Goal: Task Accomplishment & Management: Use online tool/utility

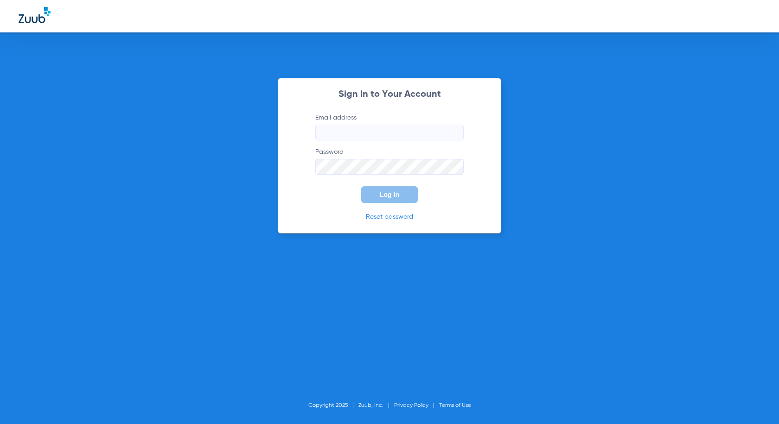
click at [358, 134] on input "Email address" at bounding box center [389, 133] width 148 height 16
click at [363, 128] on input "Email address Required" at bounding box center [389, 133] width 148 height 16
type input "[EMAIL_ADDRESS][DOMAIN_NAME]"
click at [361, 186] on button "Log In" at bounding box center [389, 194] width 57 height 17
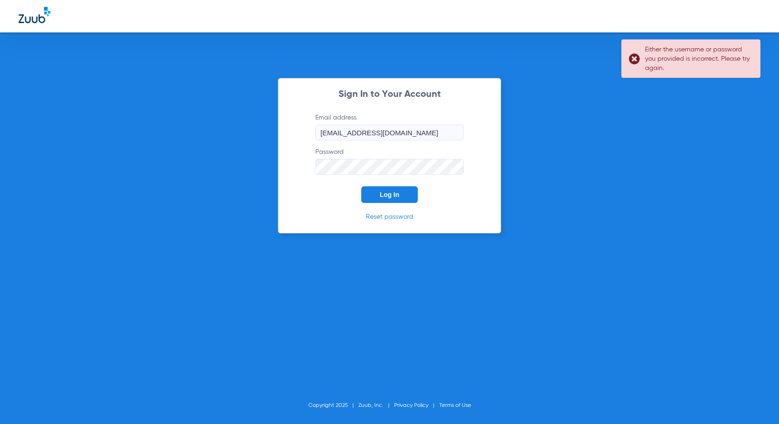
click at [400, 194] on button "Log In" at bounding box center [389, 194] width 57 height 17
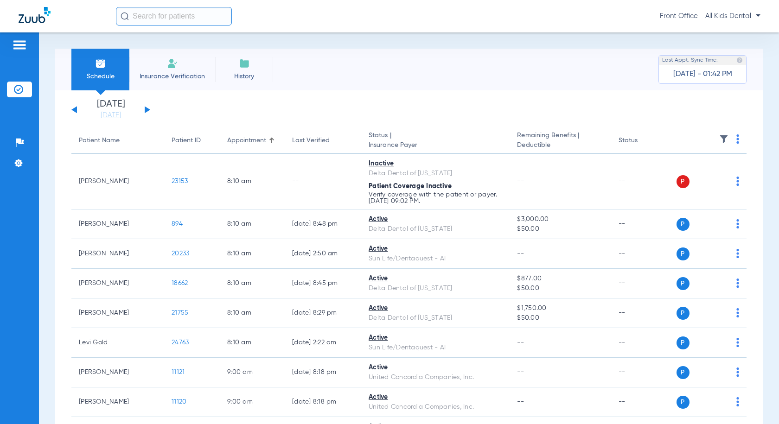
click at [160, 77] on span "Insurance Verification" at bounding box center [172, 76] width 72 height 9
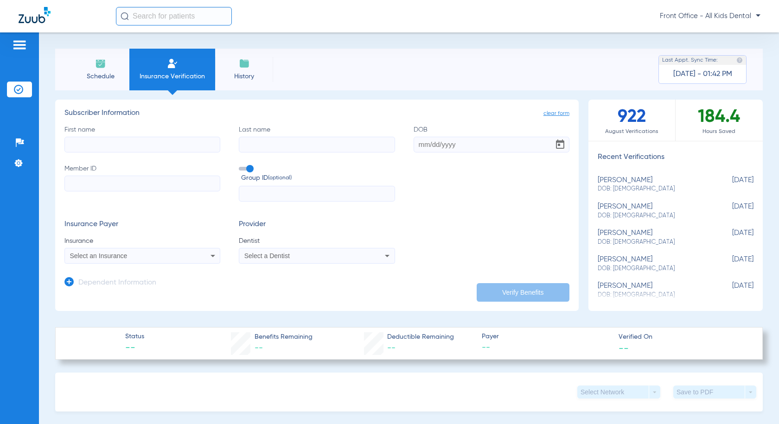
click at [155, 254] on div "Select an Insurance" at bounding box center [128, 256] width 116 height 6
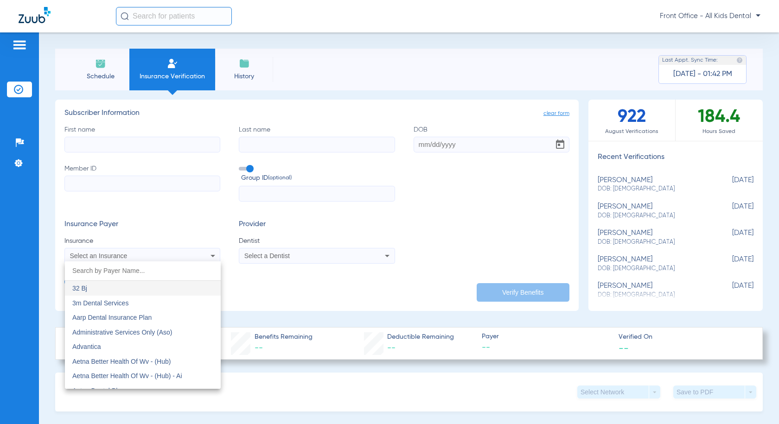
click at [98, 84] on div at bounding box center [389, 212] width 779 height 424
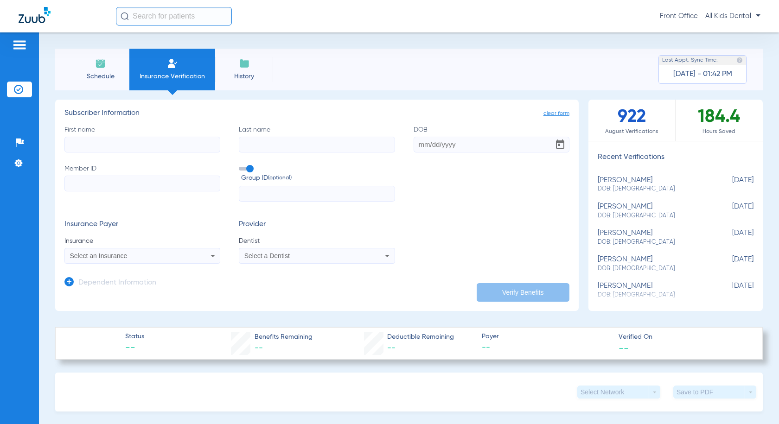
click at [98, 72] on span "Schedule" at bounding box center [100, 76] width 44 height 9
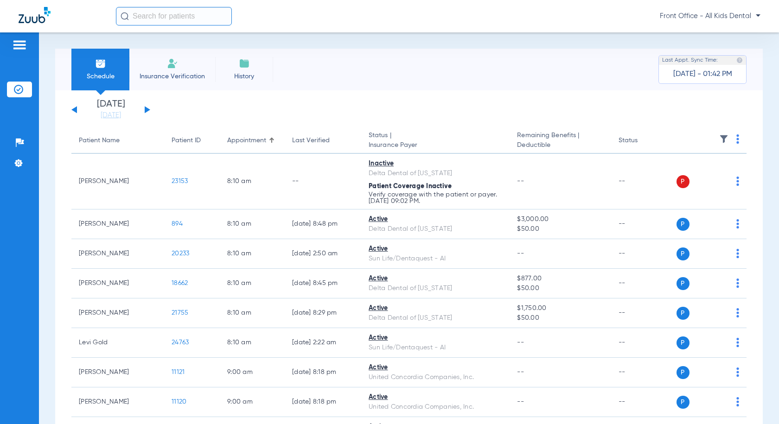
click at [162, 74] on span "Insurance Verification" at bounding box center [172, 76] width 72 height 9
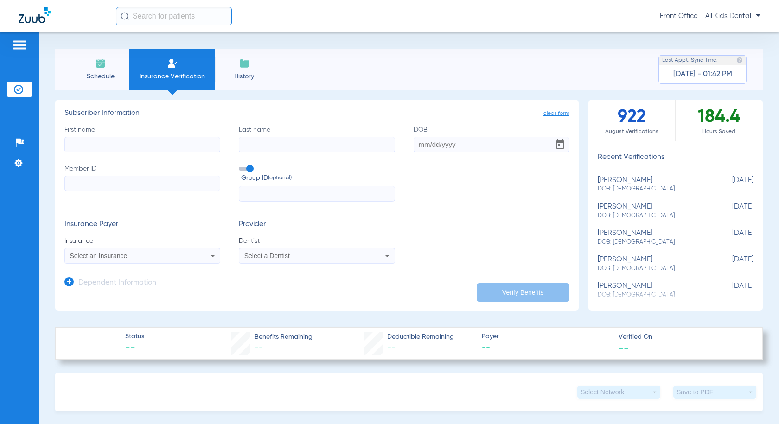
click at [208, 257] on icon at bounding box center [212, 256] width 11 height 11
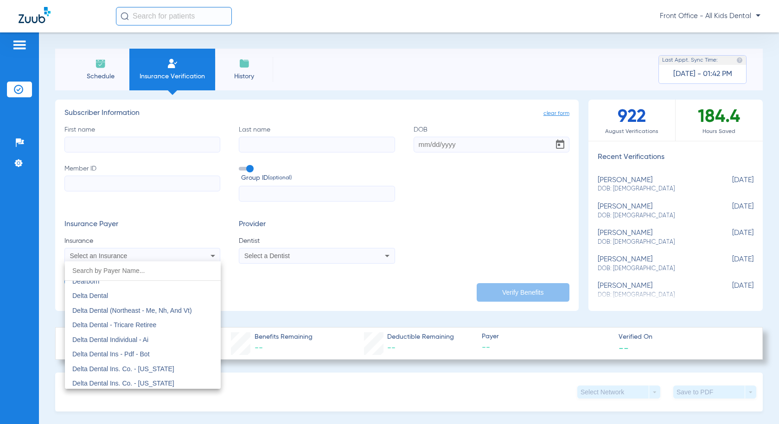
scroll to position [1485, 0]
click at [105, 325] on span "Delta Dental" at bounding box center [90, 323] width 36 height 7
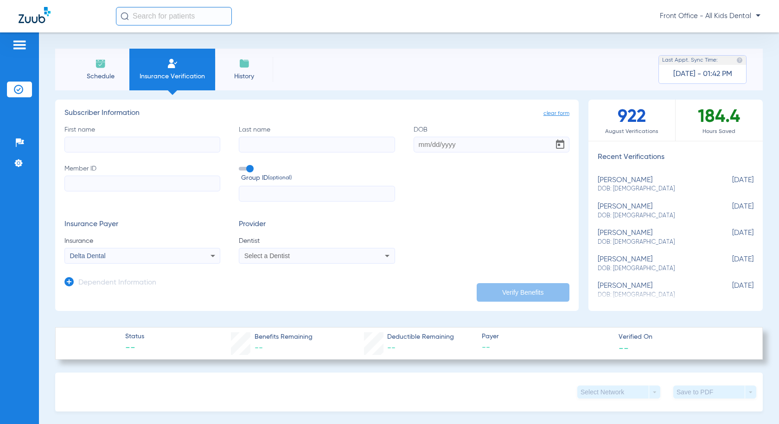
click at [214, 260] on icon at bounding box center [212, 256] width 11 height 11
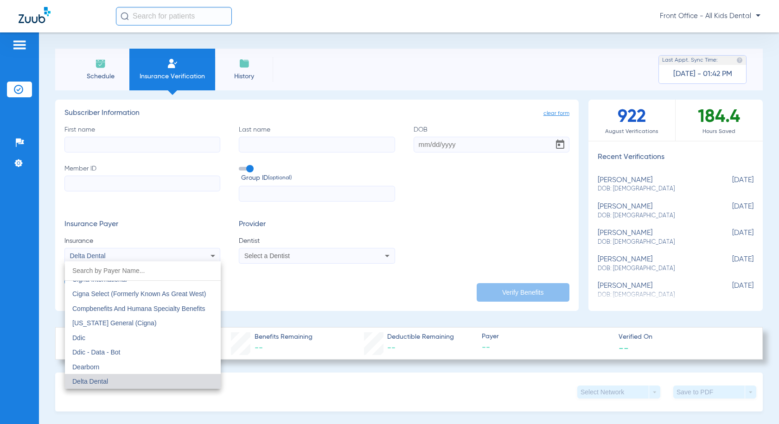
scroll to position [1520, 0]
